Goal: Navigation & Orientation: Find specific page/section

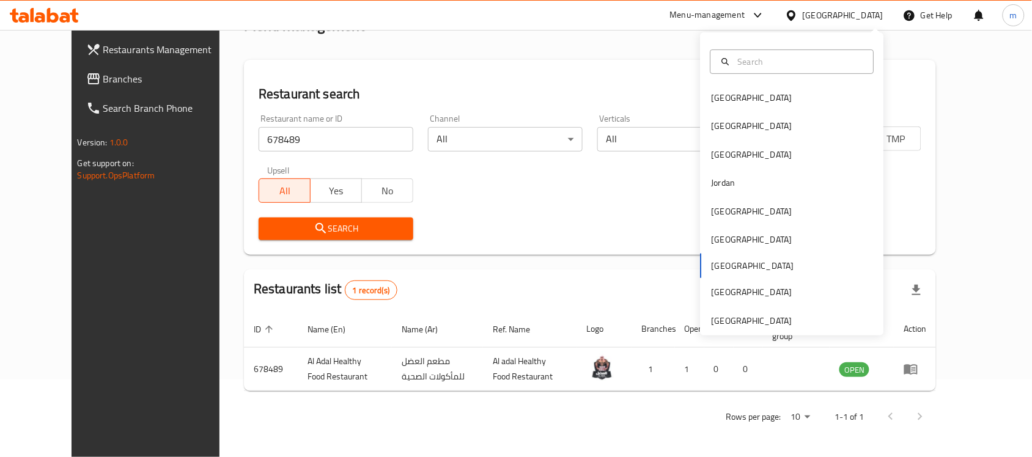
click at [780, 322] on div "[GEOGRAPHIC_DATA]" at bounding box center [752, 321] width 100 height 28
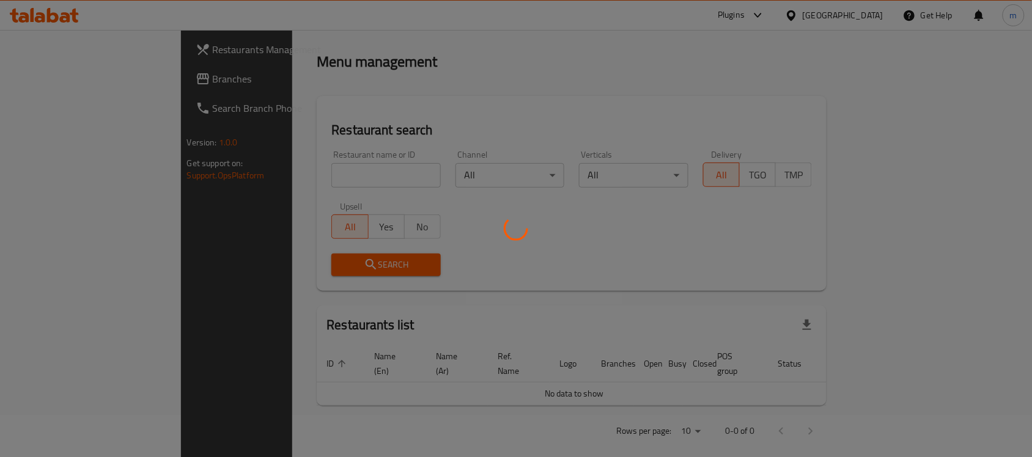
scroll to position [78, 0]
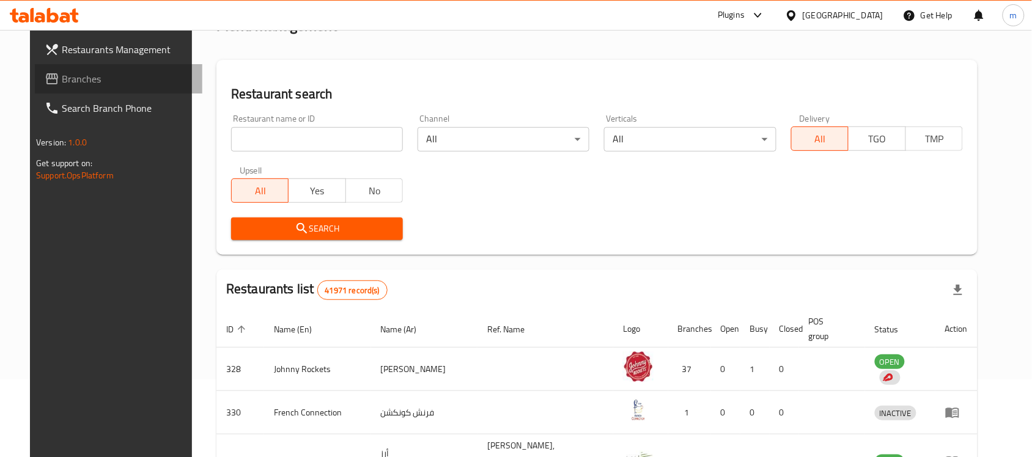
click at [65, 81] on span "Branches" at bounding box center [127, 79] width 131 height 15
